Goal: Task Accomplishment & Management: Manage account settings

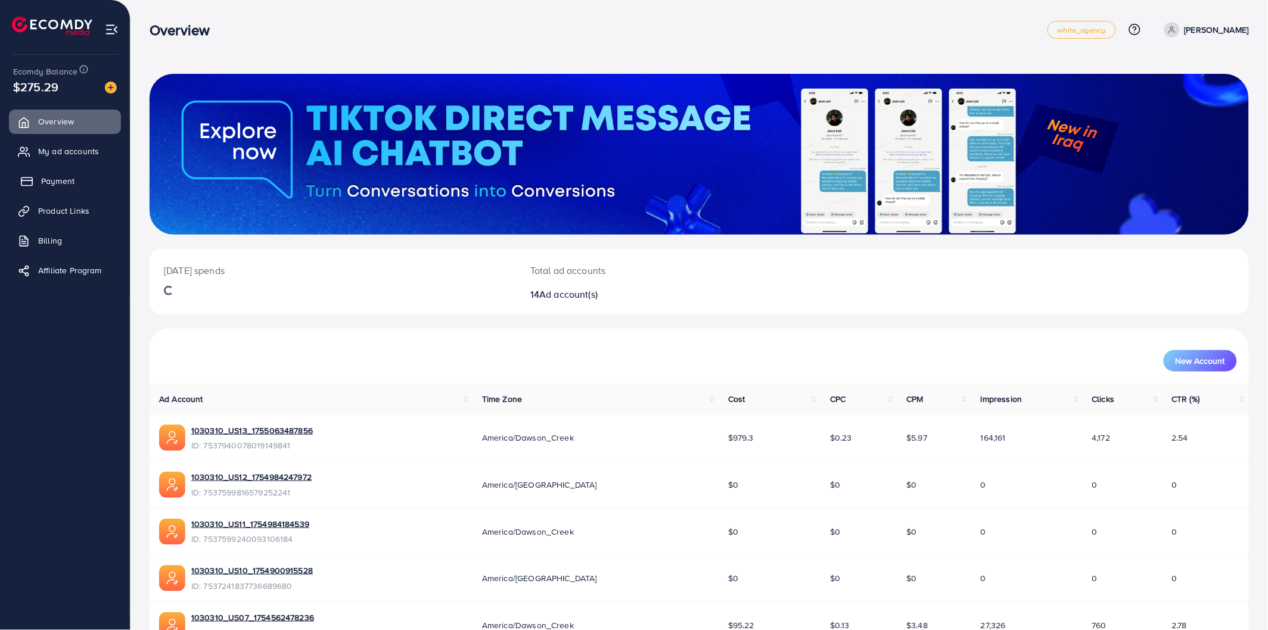
click at [64, 192] on link "Payment" at bounding box center [65, 181] width 112 height 24
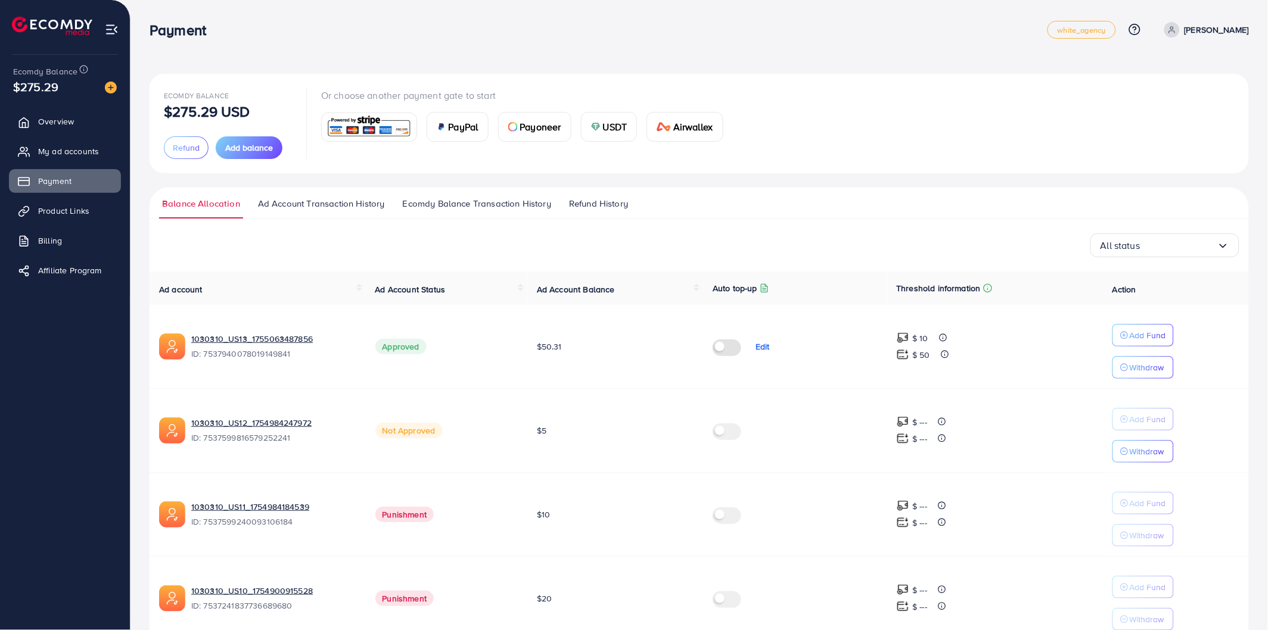
click at [873, 110] on div "Ecomdy Balance $275.29 USD Refund Add balance Or choose another payment gate to…" at bounding box center [699, 123] width 1071 height 71
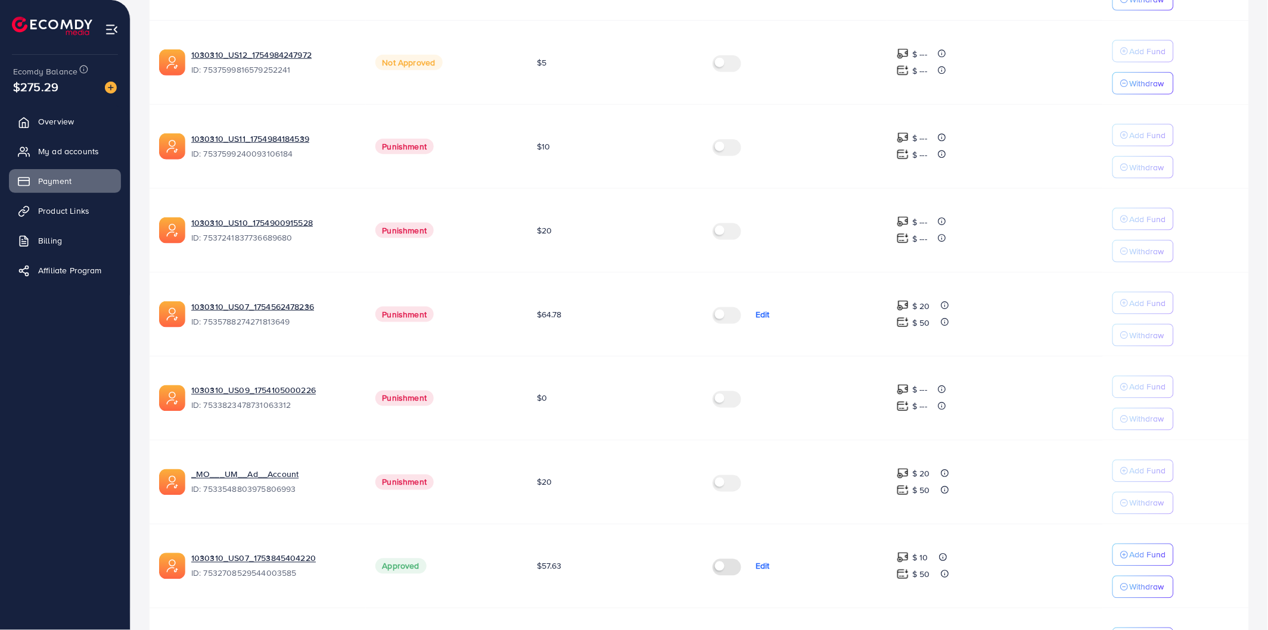
scroll to position [577, 0]
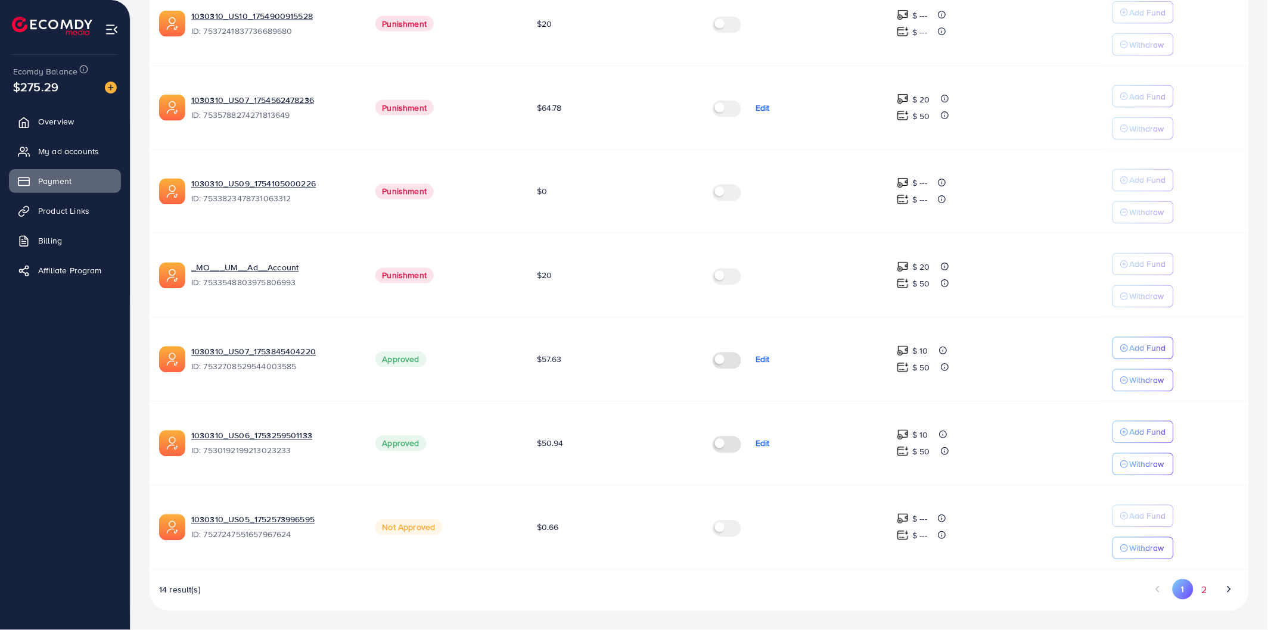
click at [1212, 594] on button "2" at bounding box center [1204, 591] width 21 height 22
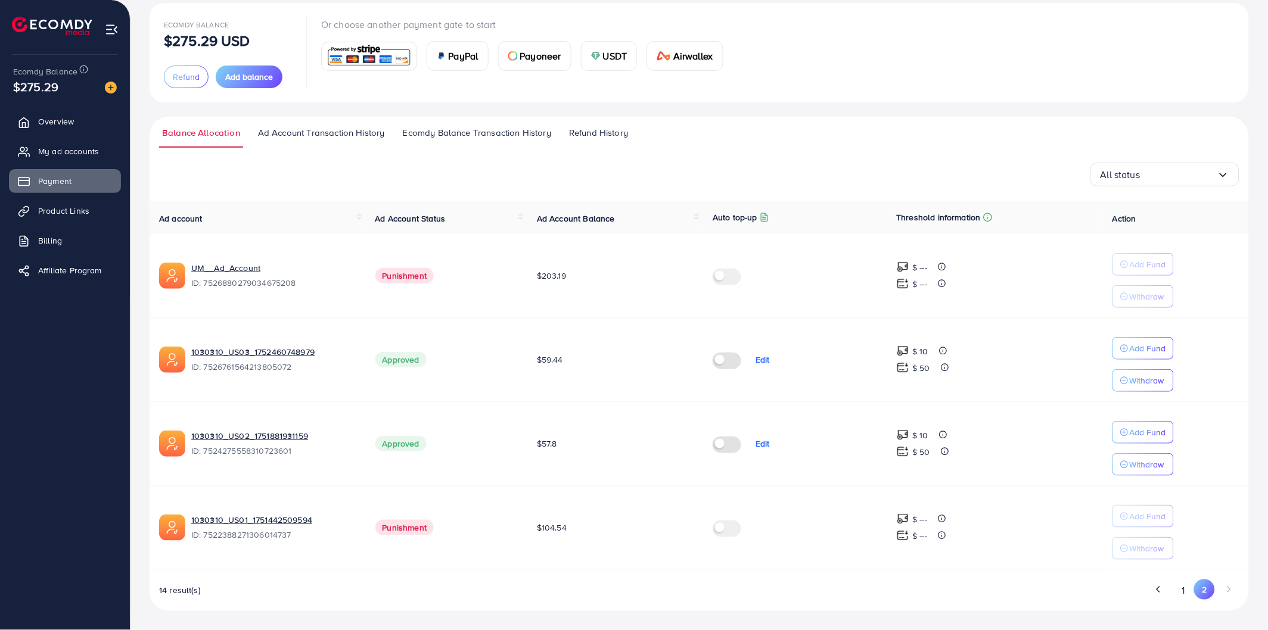
scroll to position [72, 0]
click at [64, 128] on link "Overview" at bounding box center [65, 122] width 112 height 24
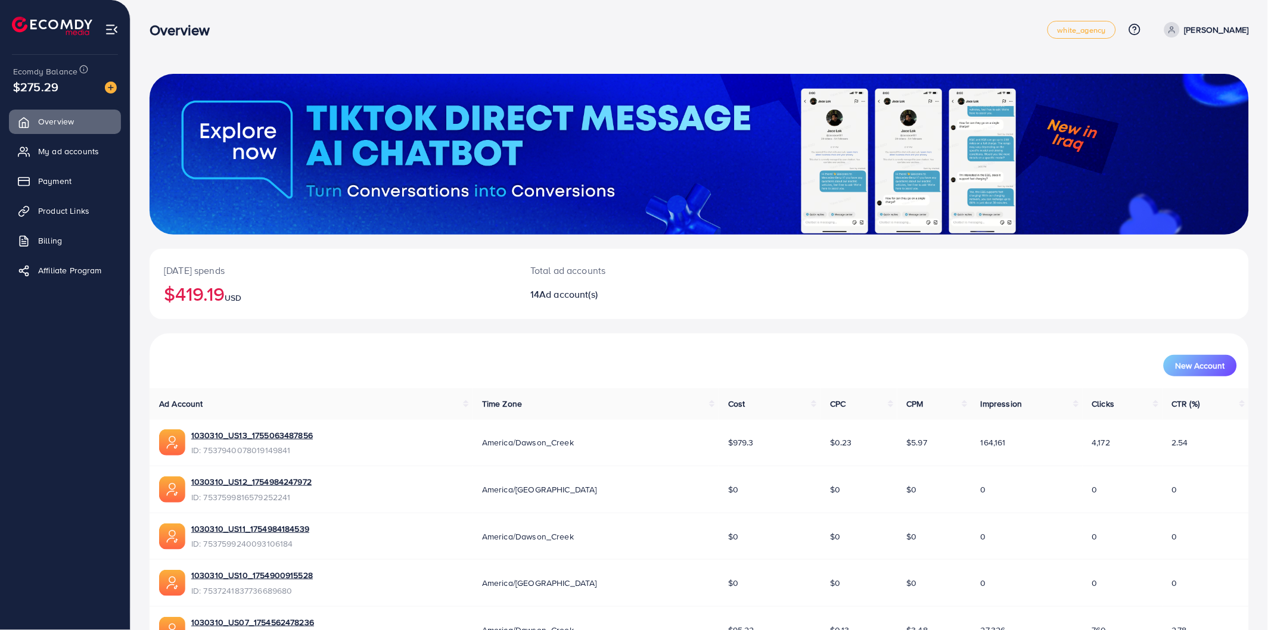
click at [70, 168] on ul "Overview My ad accounts Payment Product Links Billing Affiliate Program" at bounding box center [65, 200] width 130 height 190
click at [72, 176] on span "Payment" at bounding box center [57, 181] width 33 height 12
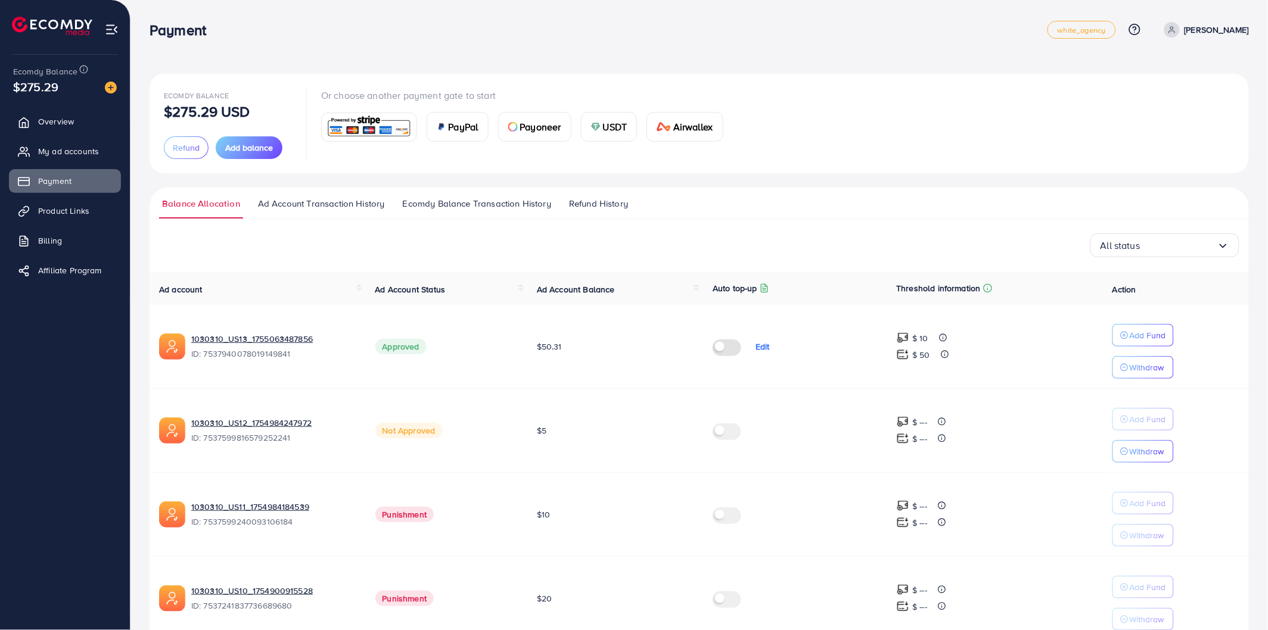
click at [878, 86] on div "Ecomdy Balance $275.29 USD Refund Add balance Or choose another payment gate to…" at bounding box center [699, 124] width 1099 height 100
click at [490, 63] on div "Ecomdy Balance $275.29 USD Refund Add balance Or choose another payment gate to…" at bounding box center [700, 602] width 1138 height 1205
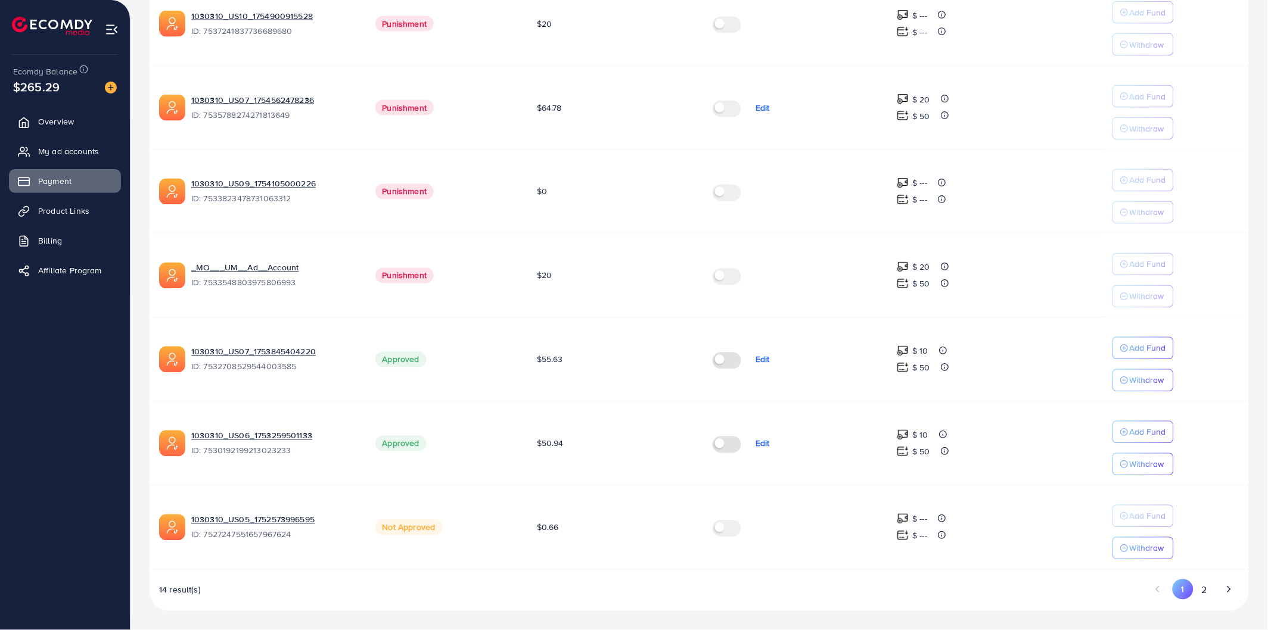
scroll to position [577, 0]
click at [1200, 590] on button "2" at bounding box center [1204, 591] width 21 height 22
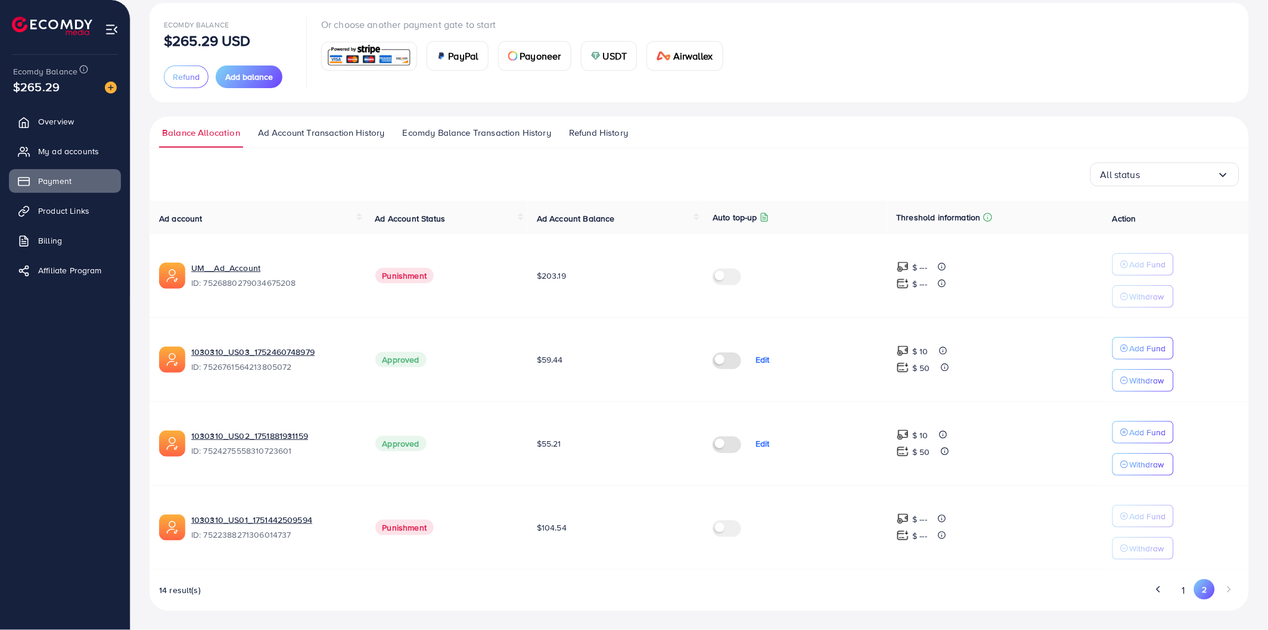
scroll to position [72, 0]
click at [1184, 590] on button "1" at bounding box center [1183, 591] width 21 height 22
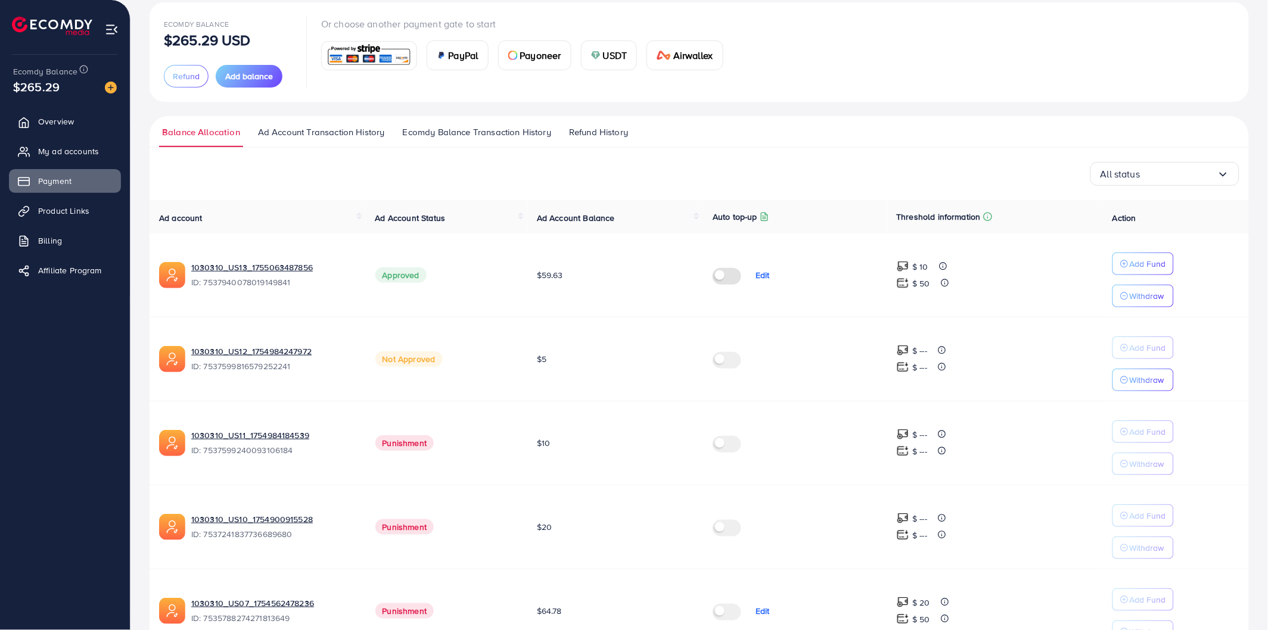
click at [805, 60] on div "Ecomdy Balance $265.29 USD Refund Add balance Or choose another payment gate to…" at bounding box center [699, 52] width 1071 height 71
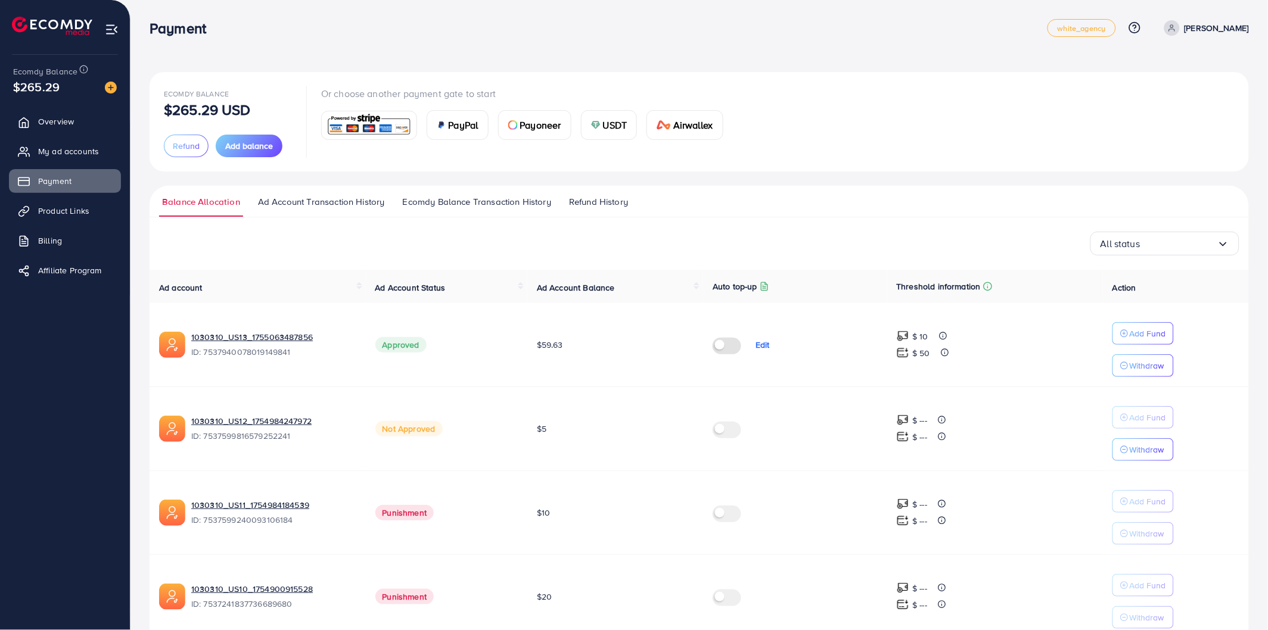
scroll to position [0, 0]
click at [883, 70] on div "Ecomdy Balance $265.29 USD Refund Add balance Or choose another payment gate to…" at bounding box center [700, 602] width 1138 height 1205
click at [755, 163] on div "Ecomdy Balance $265.29 USD Refund Add balance Or choose another payment gate to…" at bounding box center [699, 124] width 1099 height 100
click at [77, 123] on link "Overview" at bounding box center [65, 122] width 112 height 24
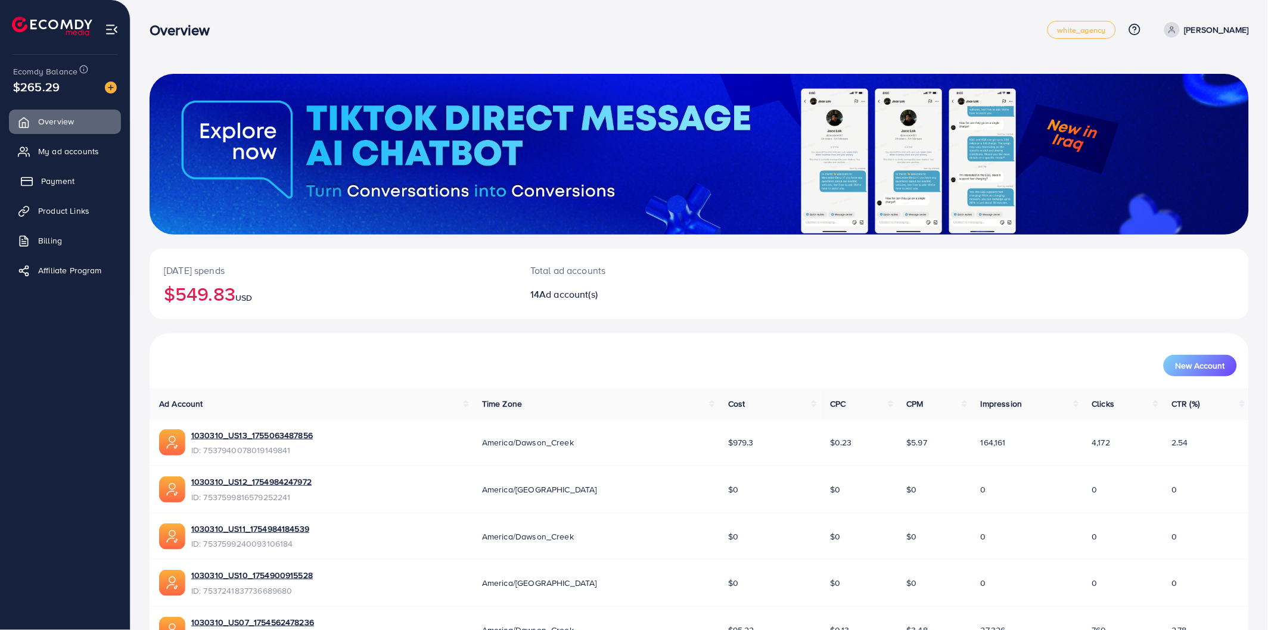
click at [61, 187] on span "Payment" at bounding box center [57, 181] width 33 height 12
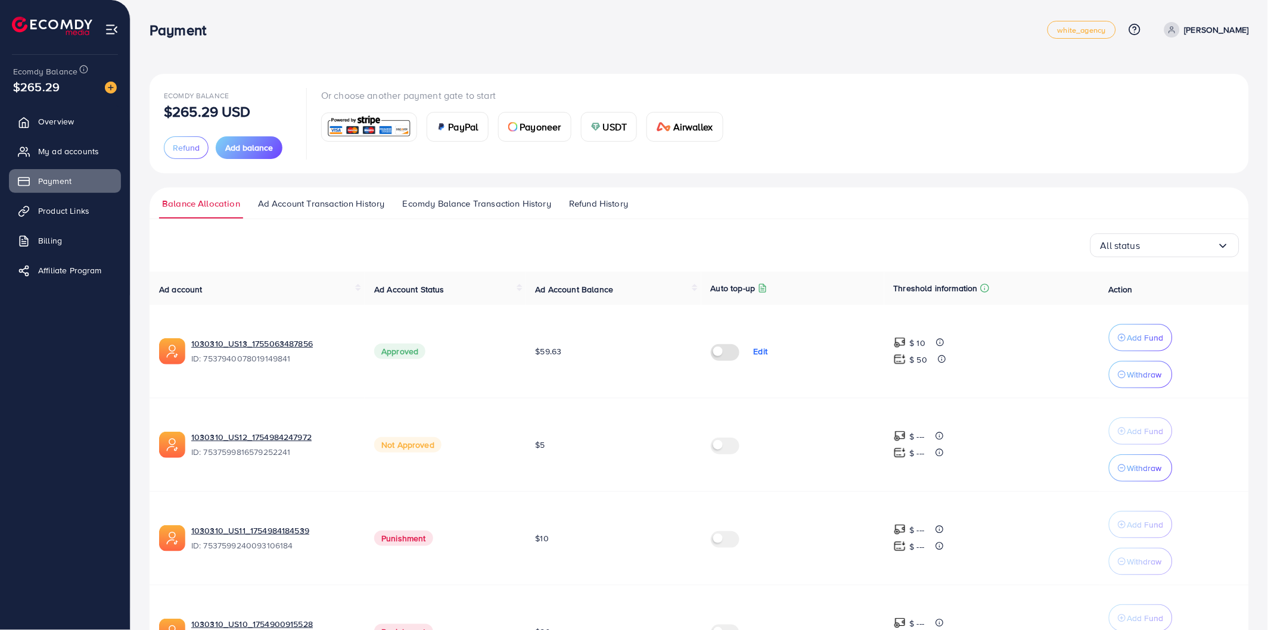
click at [860, 125] on div "Ecomdy Balance $265.29 USD Refund Add balance Or choose another payment gate to…" at bounding box center [699, 123] width 1071 height 71
